Goal: Transaction & Acquisition: Book appointment/travel/reservation

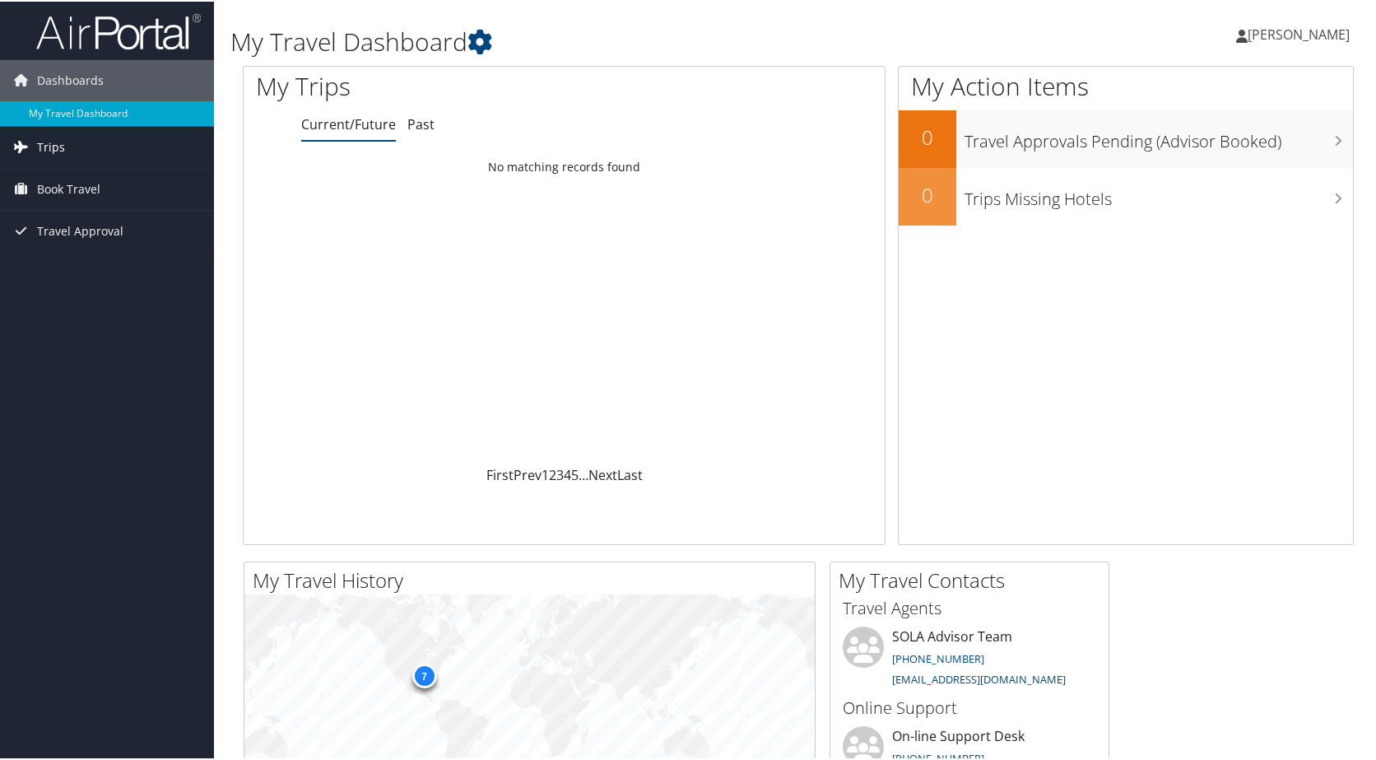
click at [136, 153] on link "Trips" at bounding box center [107, 145] width 214 height 41
click at [131, 251] on link "Book Travel" at bounding box center [107, 261] width 214 height 41
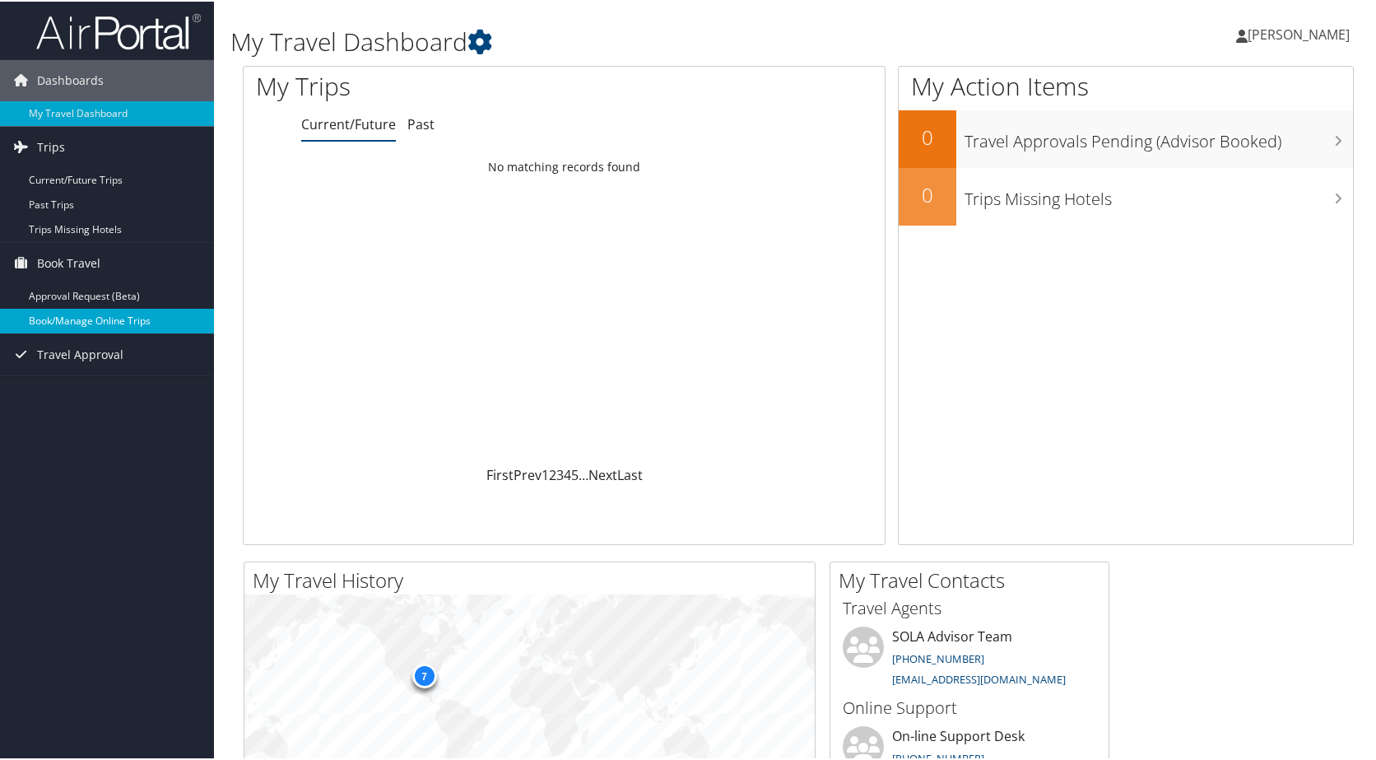
click at [164, 314] on link "Book/Manage Online Trips" at bounding box center [107, 319] width 214 height 25
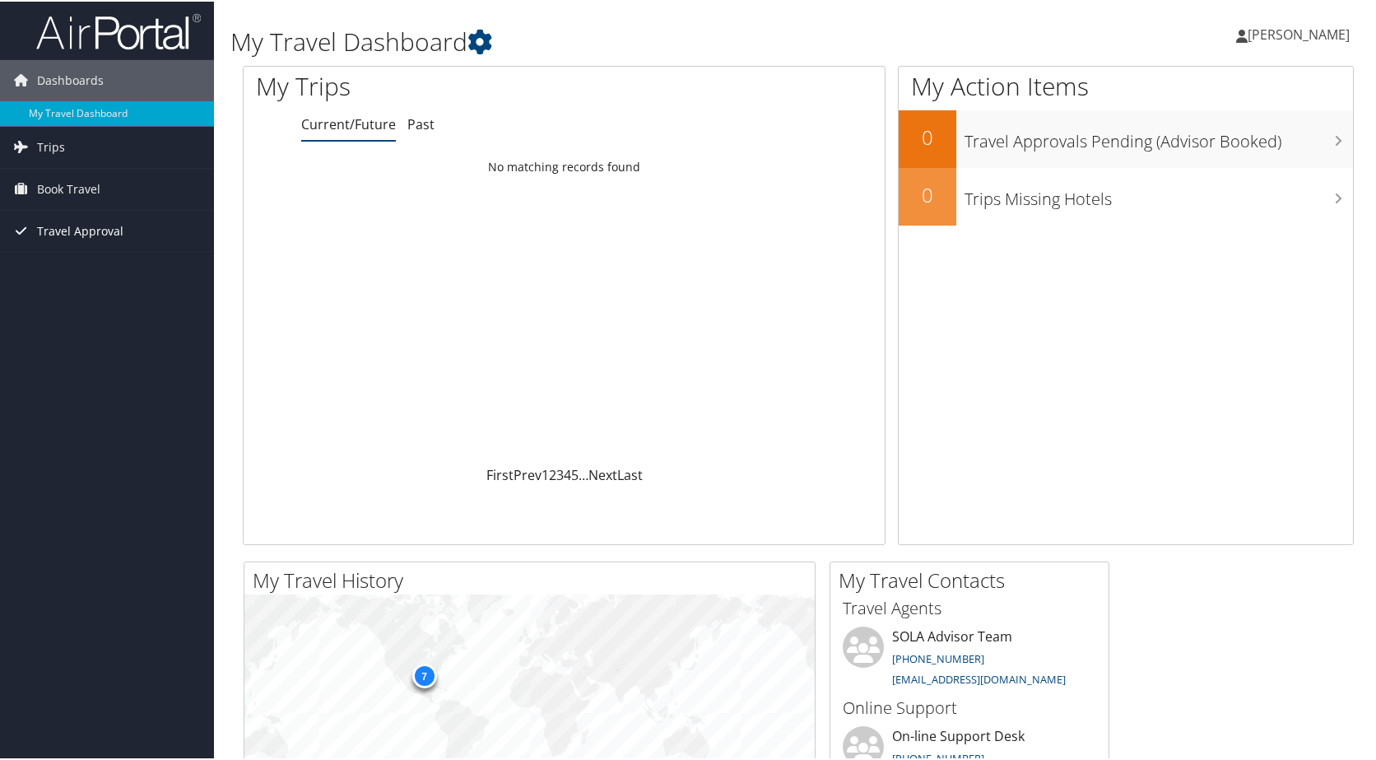
click at [95, 227] on span "Travel Approval" at bounding box center [80, 229] width 86 height 41
click at [95, 199] on span "Book Travel" at bounding box center [68, 187] width 63 height 41
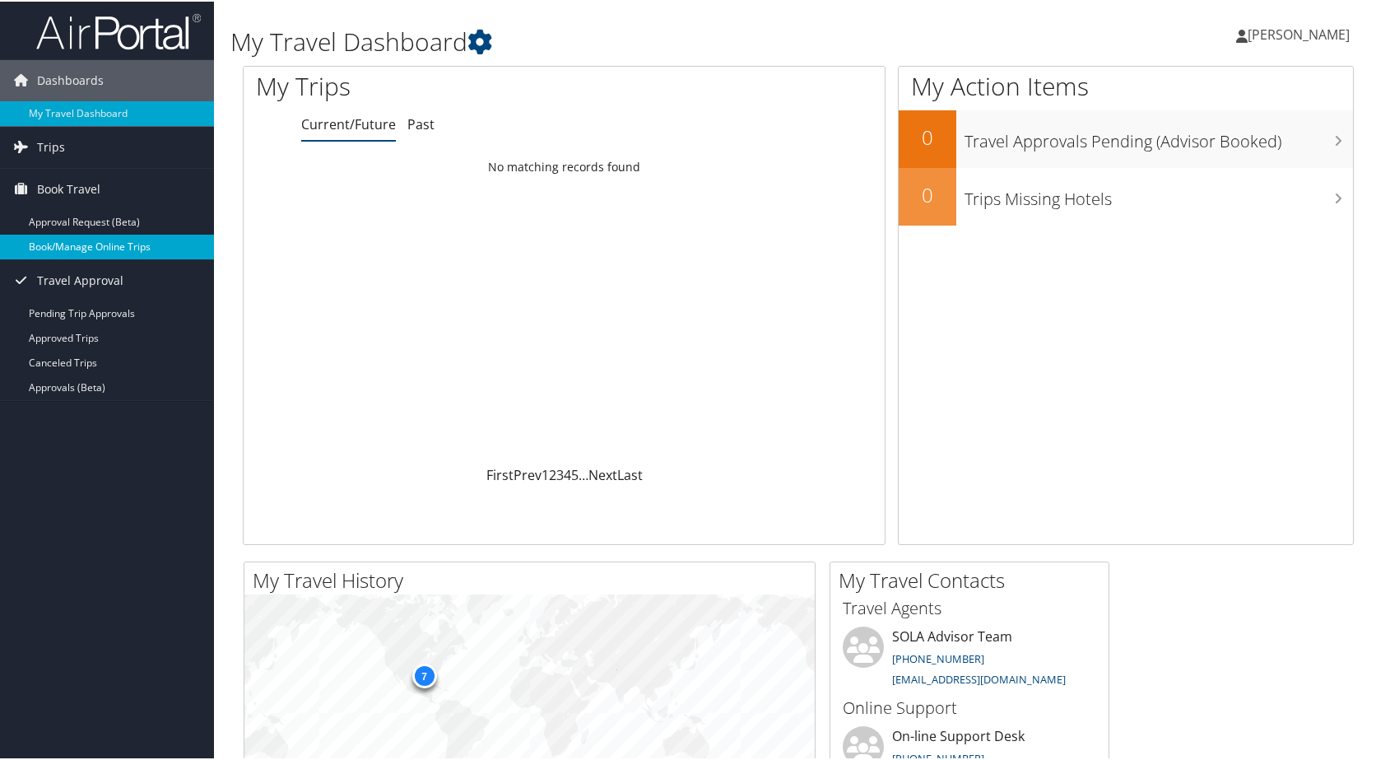
click at [128, 240] on link "Book/Manage Online Trips" at bounding box center [107, 245] width 214 height 25
